Goal: Check status: Verify the current state of an ongoing process or item

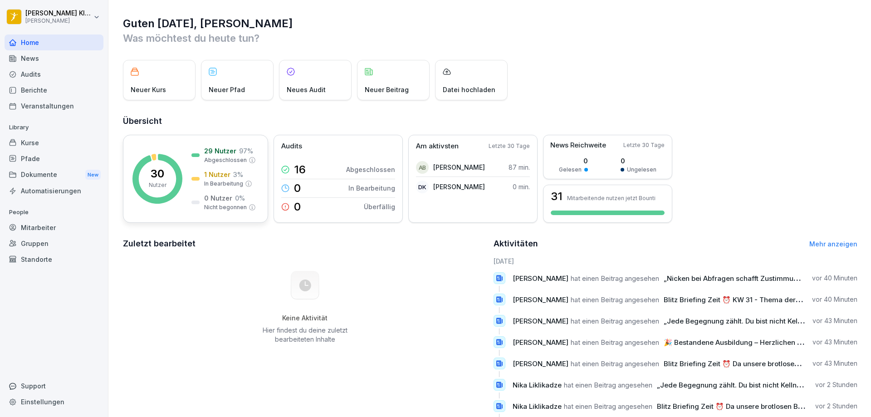
click at [194, 173] on div "1 Nutzer 3 % In Bearbeitung" at bounding box center [222, 179] width 61 height 18
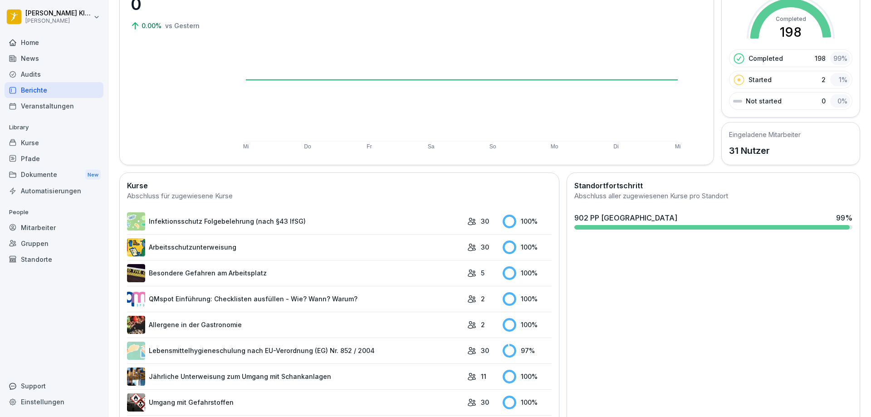
scroll to position [164, 0]
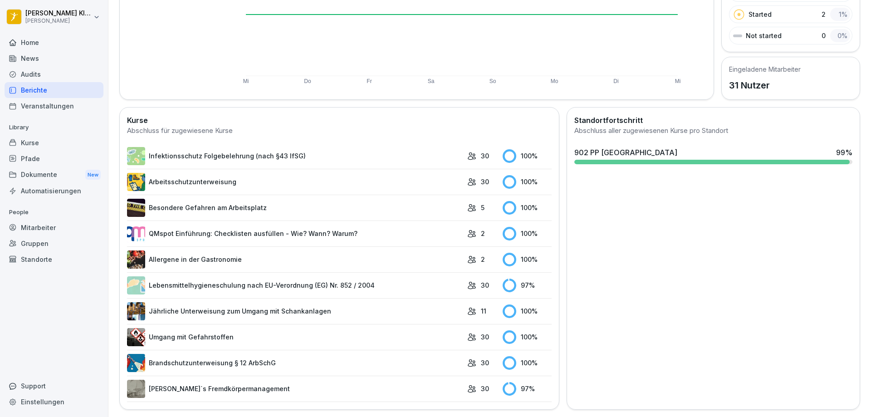
click at [197, 148] on link "Infektionsschutz Folgebelehrung (nach §43 IfSG)" at bounding box center [295, 156] width 336 height 18
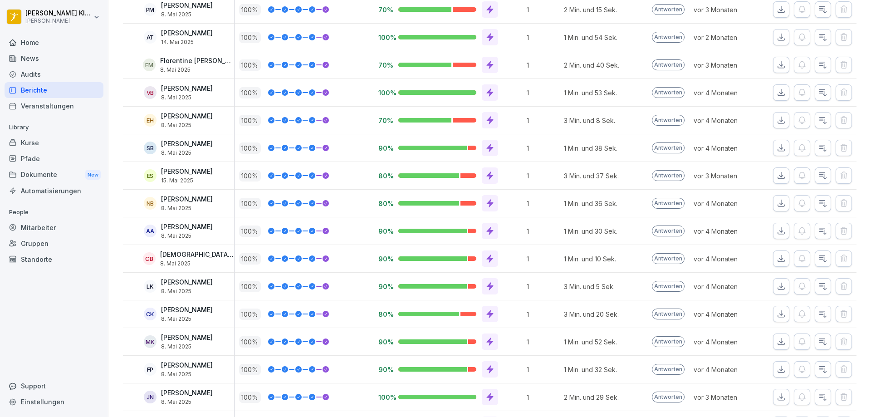
scroll to position [611, 0]
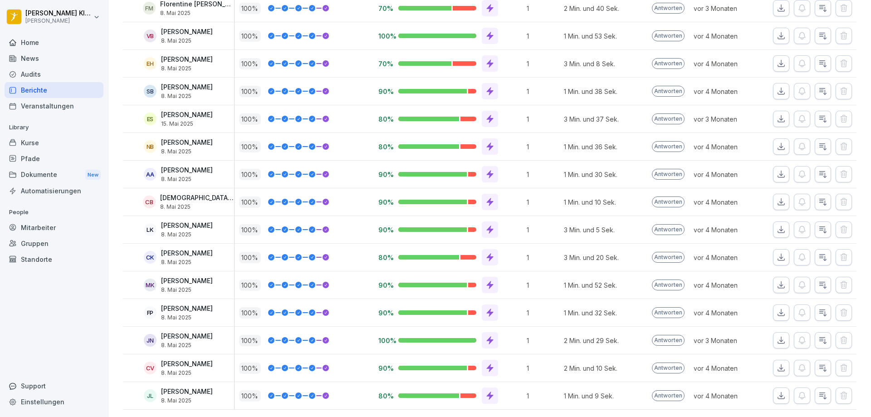
click at [777, 336] on icon "button" at bounding box center [781, 340] width 9 height 9
click at [778, 337] on icon "button" at bounding box center [781, 340] width 6 height 6
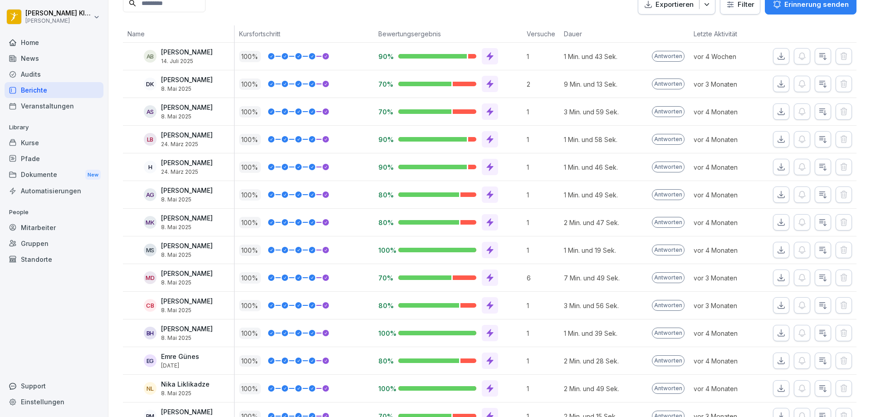
scroll to position [112, 0]
